Goal: Check status: Check status

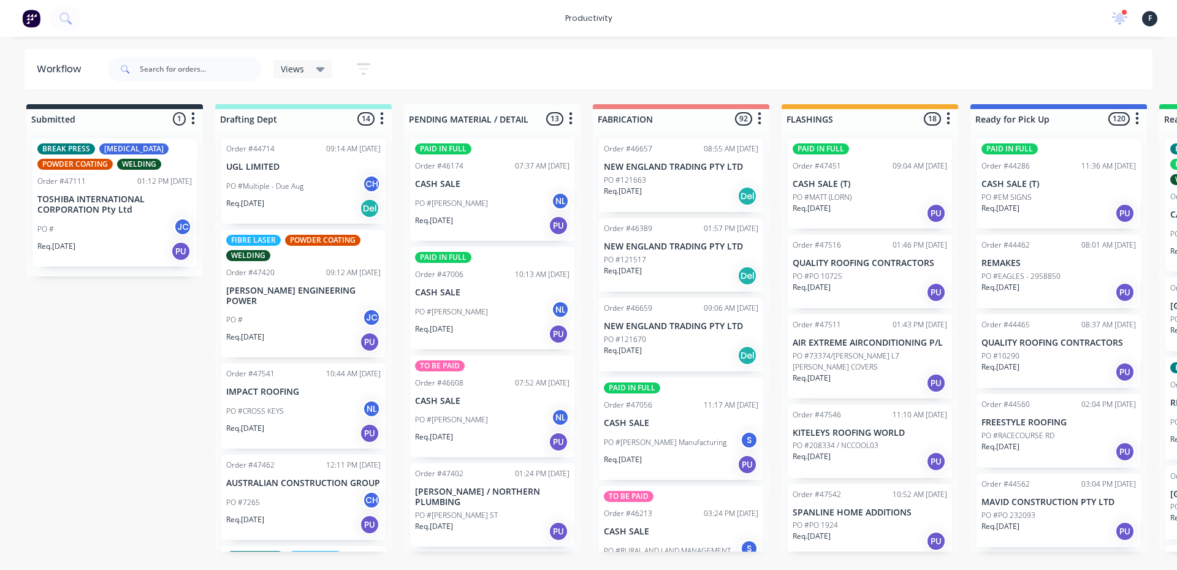
drag, startPoint x: 198, startPoint y: 83, endPoint x: 183, endPoint y: 71, distance: 19.2
click at [198, 83] on div at bounding box center [184, 69] width 153 height 37
click at [182, 70] on input "text" at bounding box center [200, 69] width 121 height 25
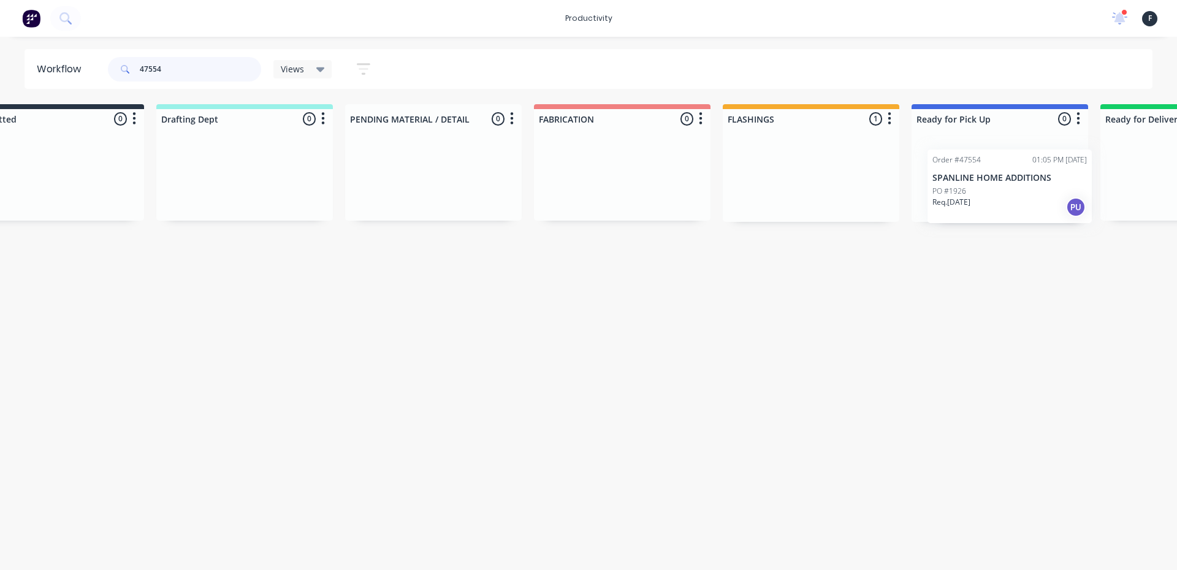
drag, startPoint x: 799, startPoint y: 177, endPoint x: 942, endPoint y: 189, distance: 143.9
click at [942, 189] on div "Submitted 0 Sort By Created date Required date Order number Customer name Most …" at bounding box center [954, 163] width 2044 height 118
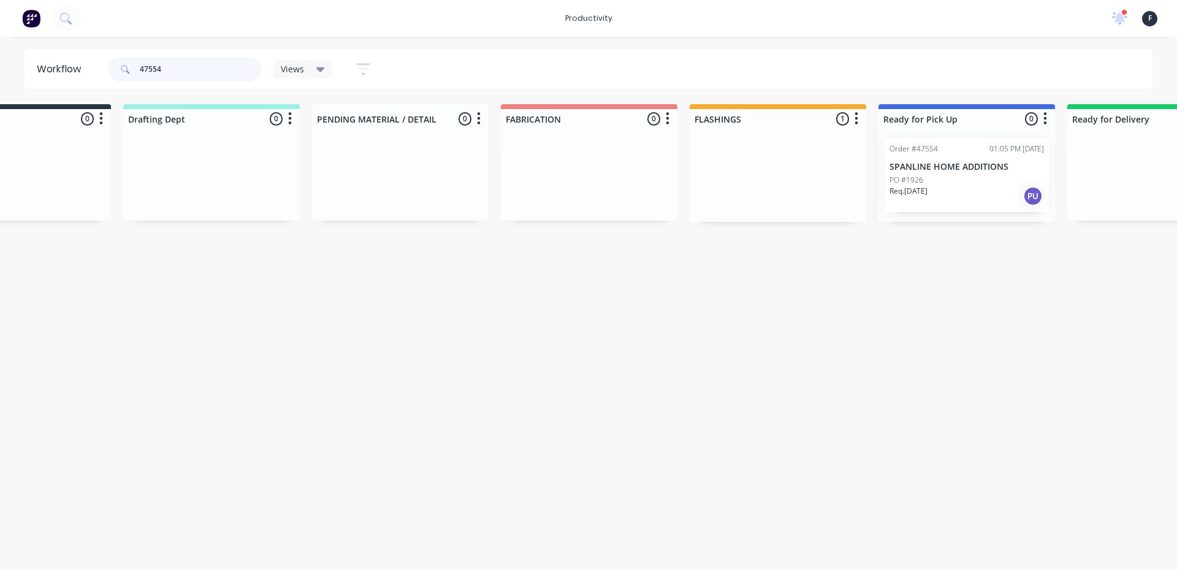
type input "47554"
click at [942, 189] on div at bounding box center [966, 175] width 177 height 93
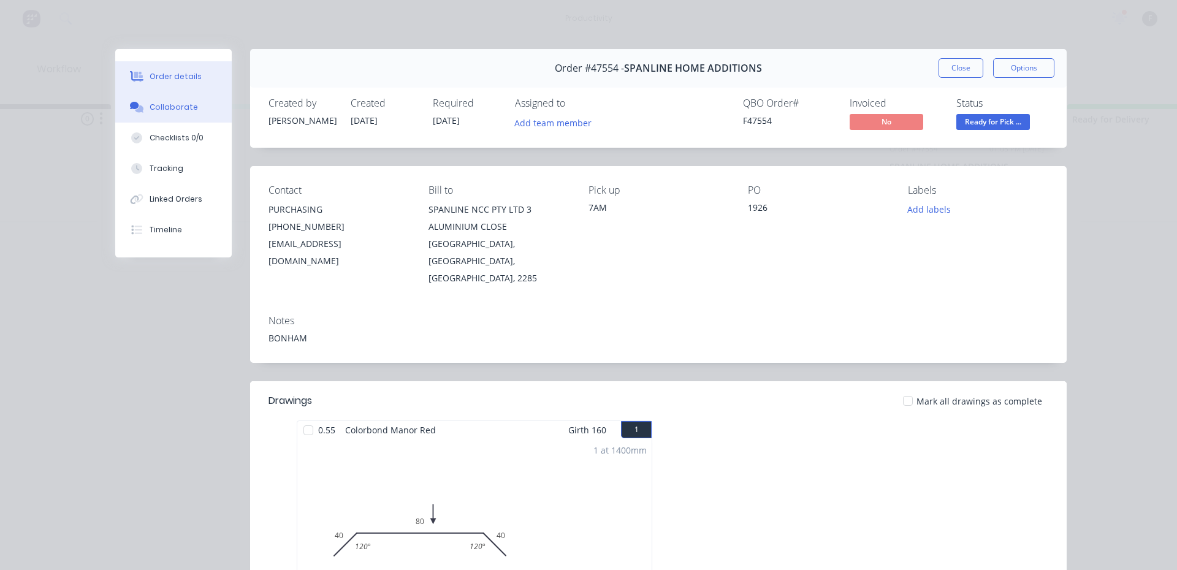
click at [181, 102] on div "Collaborate" at bounding box center [174, 107] width 48 height 11
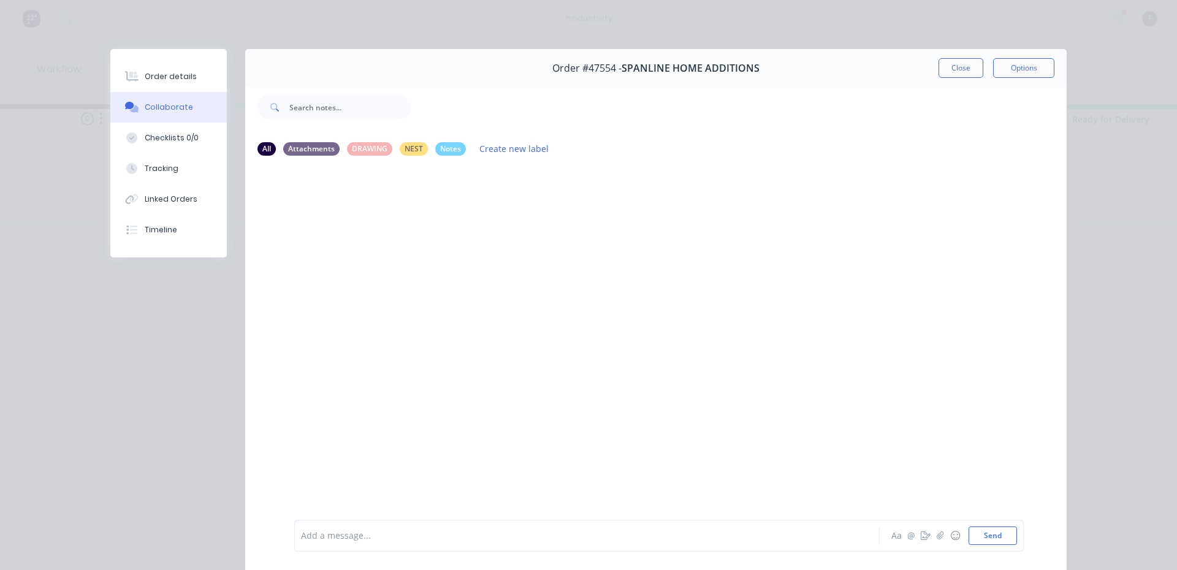
drag, startPoint x: 325, startPoint y: 531, endPoint x: 337, endPoint y: 526, distance: 12.1
click at [327, 530] on div at bounding box center [570, 536] width 536 height 13
click at [962, 68] on button "Close" at bounding box center [960, 68] width 45 height 20
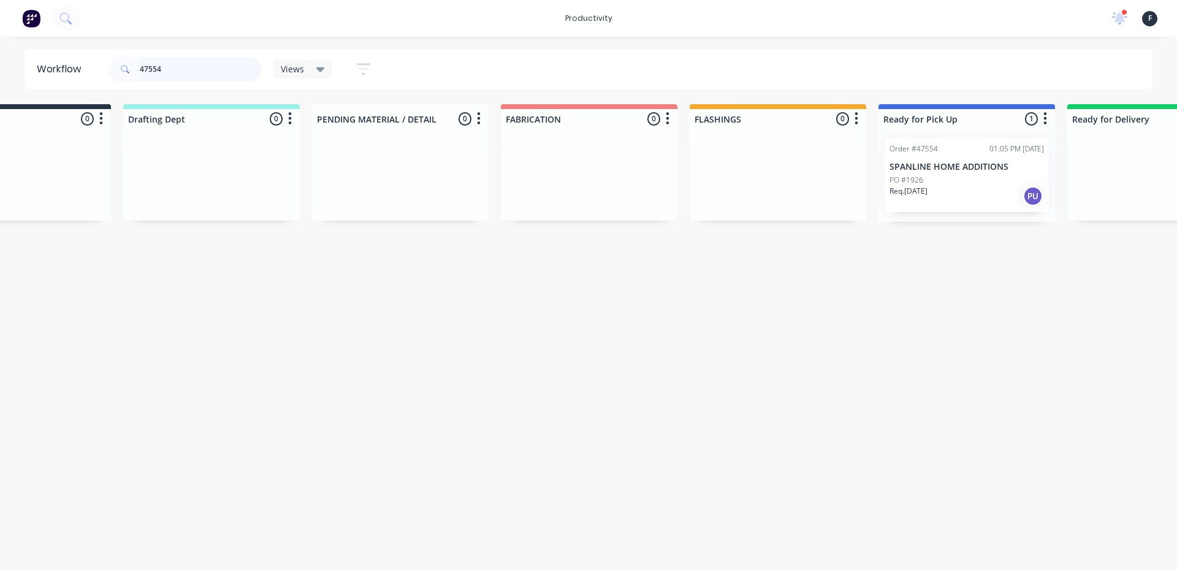
click at [230, 71] on input "47554" at bounding box center [200, 69] width 121 height 25
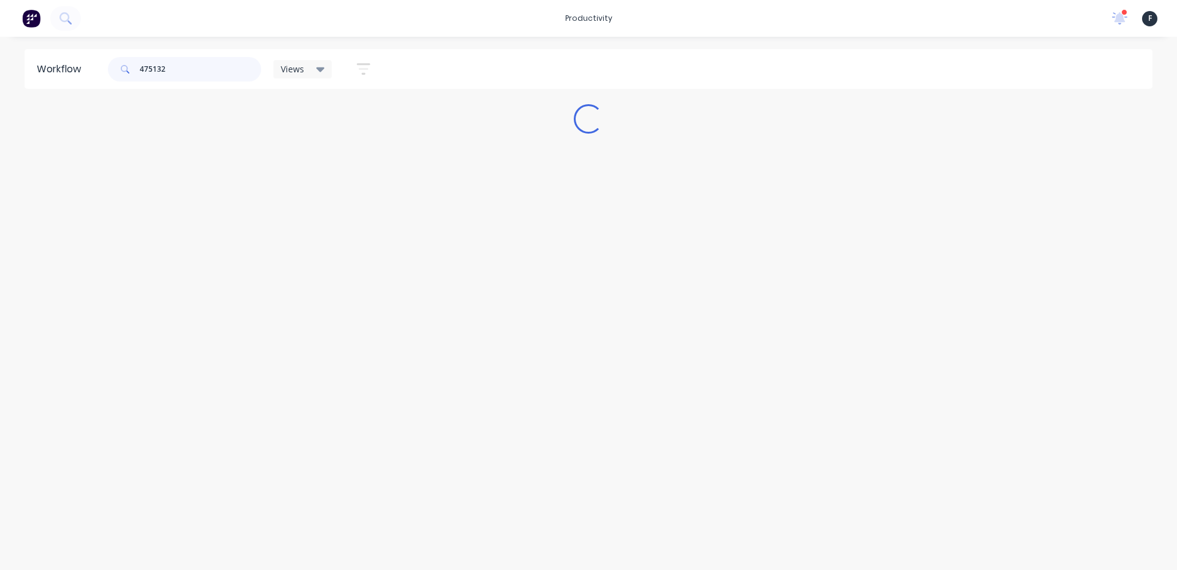
scroll to position [0, 0]
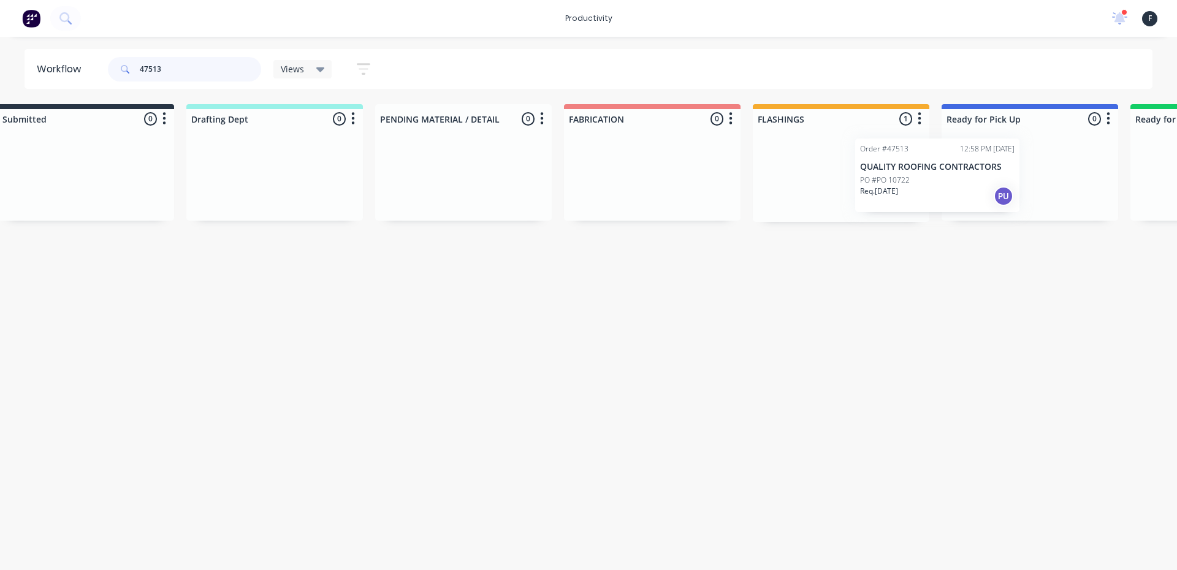
drag, startPoint x: 932, startPoint y: 190, endPoint x: 1013, endPoint y: 190, distance: 80.9
click at [1013, 190] on div "Submitted 0 Sort By Created date Required date Order number Customer name Most …" at bounding box center [984, 163] width 2044 height 118
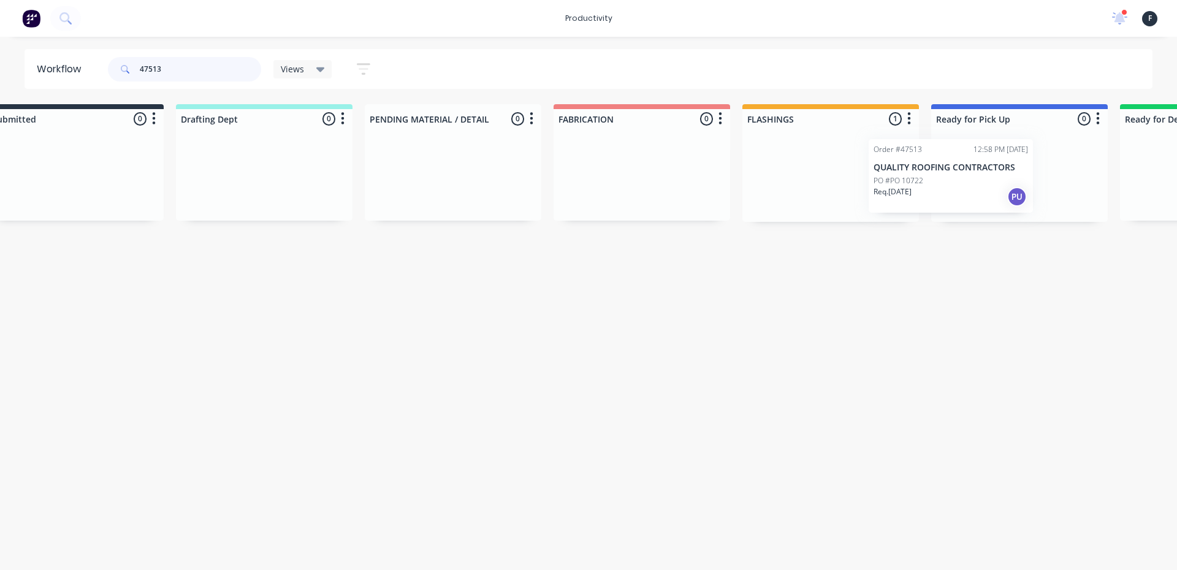
scroll to position [0, 42]
drag, startPoint x: 870, startPoint y: 208, endPoint x: 996, endPoint y: 207, distance: 125.7
click at [996, 207] on div "Submitted 0 Sort By Created date Required date Order number Customer name Most …" at bounding box center [971, 163] width 2044 height 118
type input "47513"
click at [1005, 205] on div "Req. [DATE] PU" at bounding box center [1016, 196] width 154 height 21
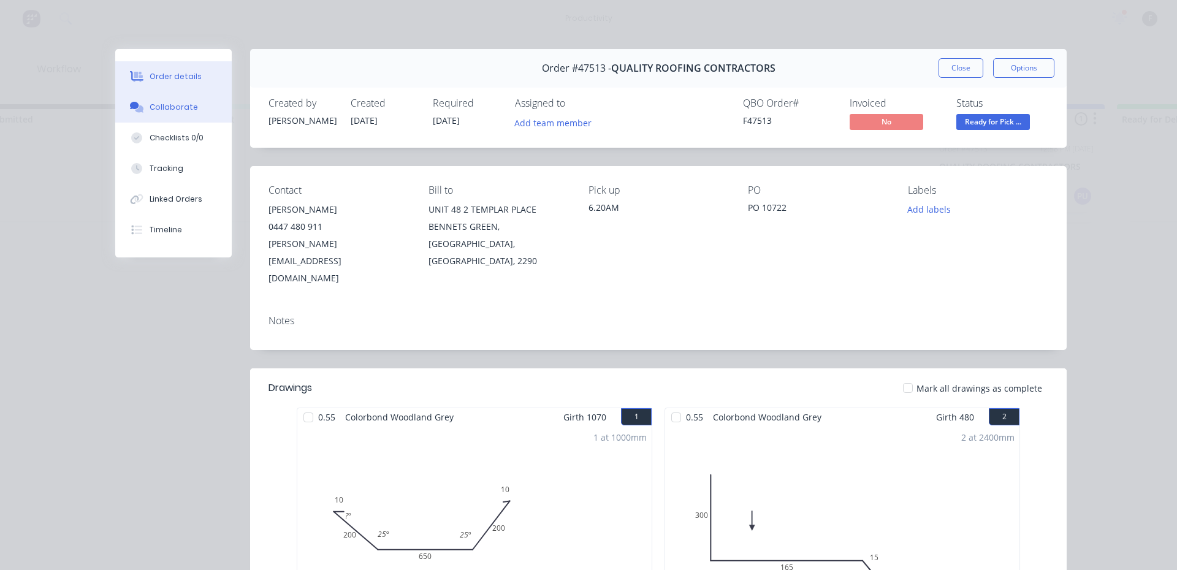
click at [131, 94] on button "Collaborate" at bounding box center [173, 107] width 116 height 31
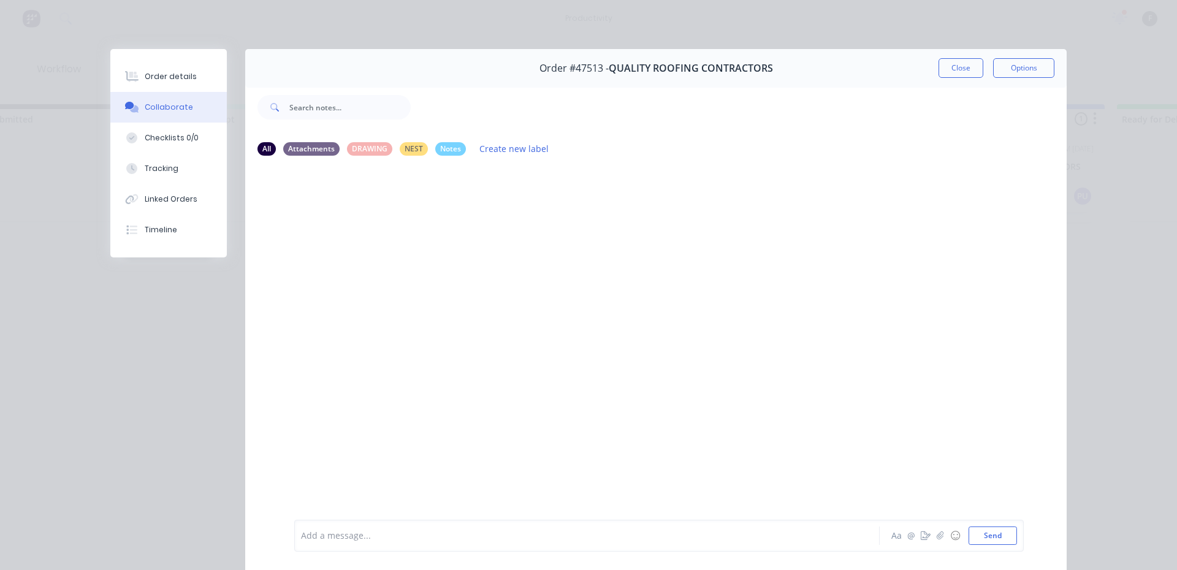
click at [340, 536] on div at bounding box center [570, 536] width 536 height 13
